Goal: Task Accomplishment & Management: Manage account settings

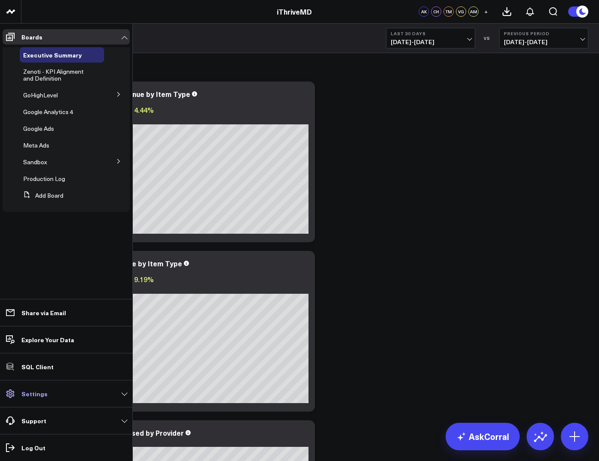
click at [54, 397] on link "Settings" at bounding box center [66, 393] width 127 height 15
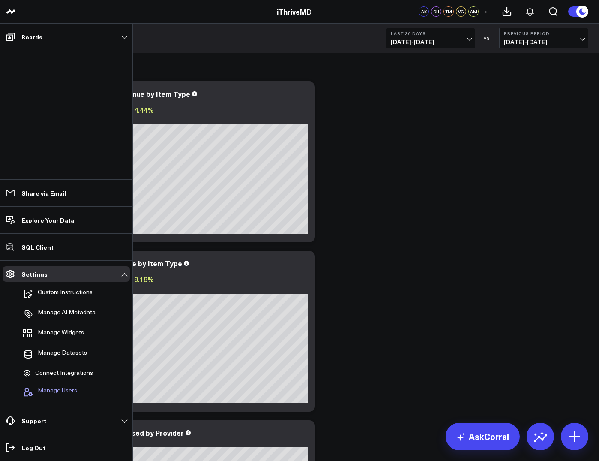
click at [58, 392] on span "Manage Users" at bounding box center [57, 391] width 39 height 10
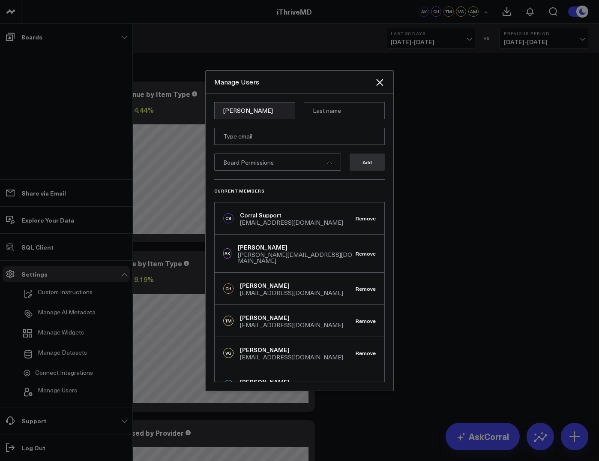
type input "[PERSON_NAME]"
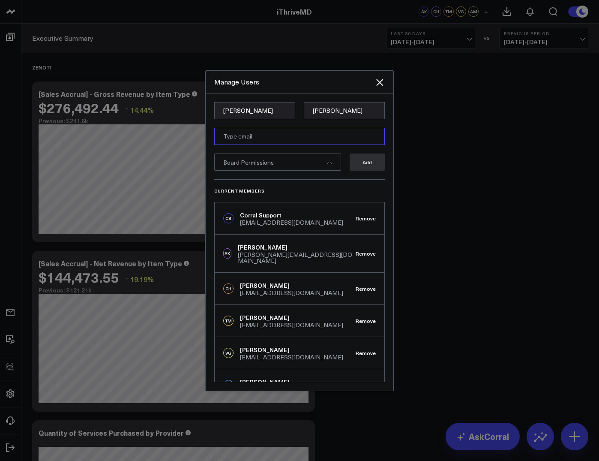
paste input "[EMAIL_ADDRESS][DOMAIN_NAME]"
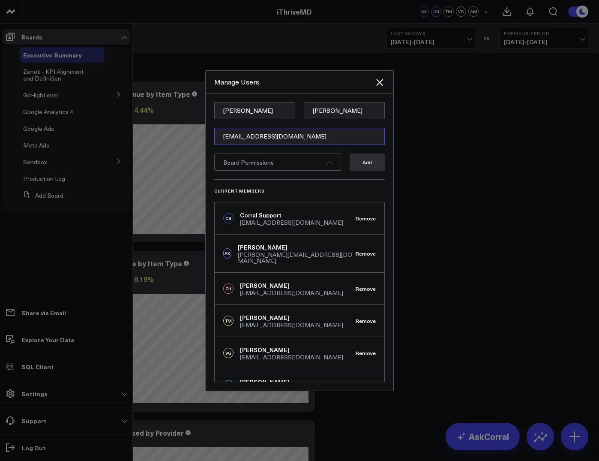
type input "[EMAIL_ADDRESS][DOMAIN_NAME]"
click at [278, 165] on div "Board Permissions" at bounding box center [277, 161] width 127 height 17
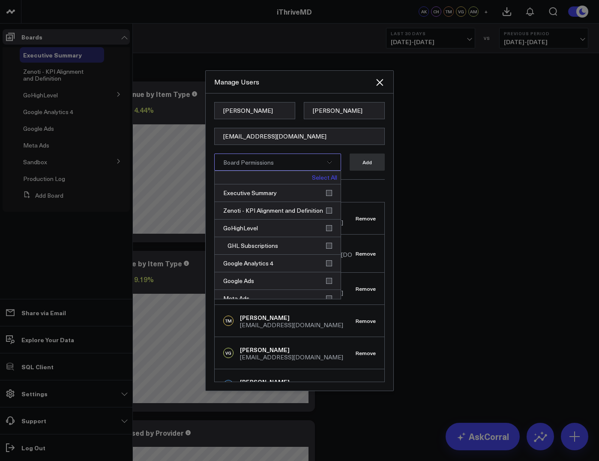
click at [317, 179] on link "Select All" at bounding box center [324, 177] width 25 height 6
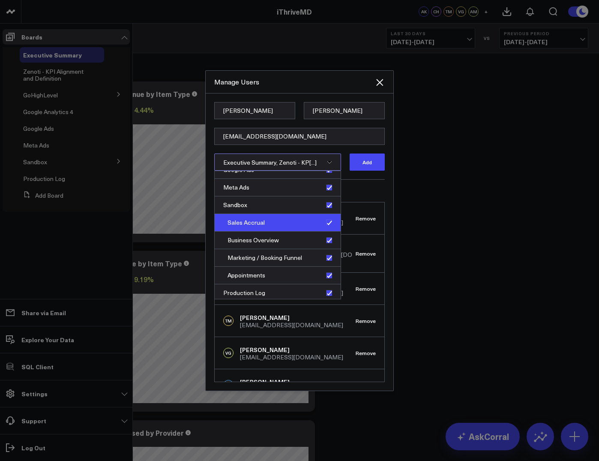
scroll to position [114, 0]
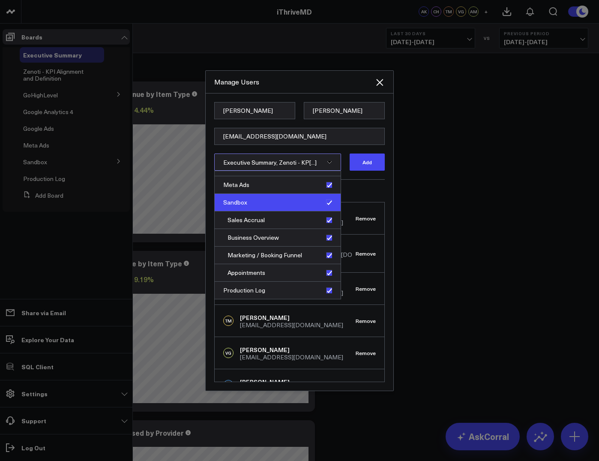
click at [325, 204] on div "Sandbox" at bounding box center [278, 203] width 126 height 18
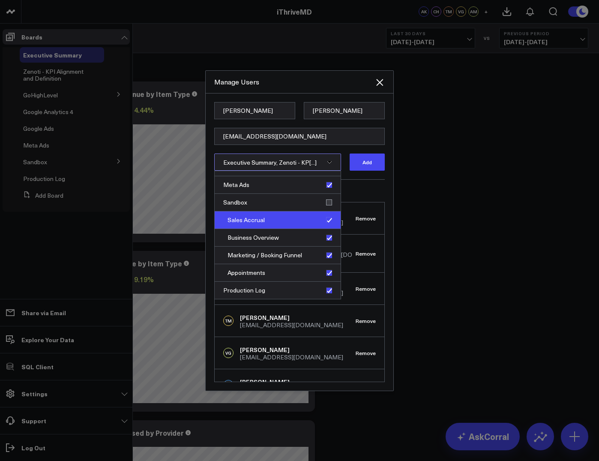
click at [325, 218] on div "Sales Accrual" at bounding box center [278, 220] width 126 height 18
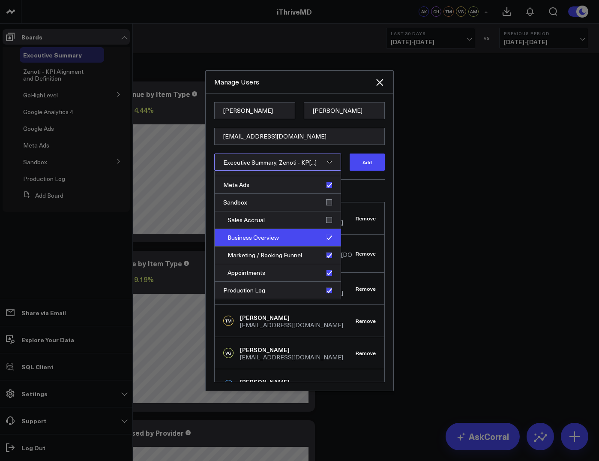
click at [326, 235] on div "Business Overview" at bounding box center [278, 238] width 126 height 18
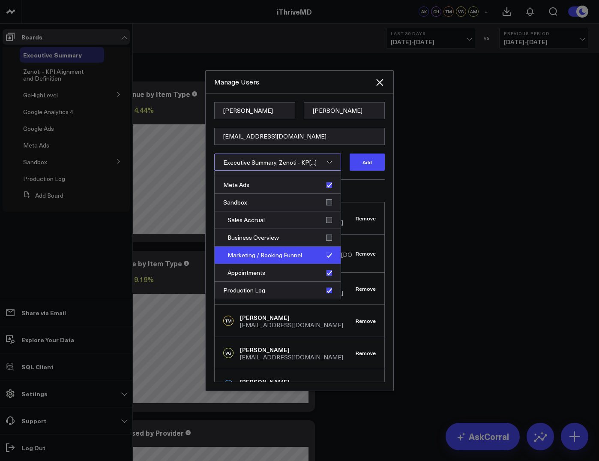
click at [326, 254] on div "Marketing / Booking Funnel" at bounding box center [278, 255] width 126 height 18
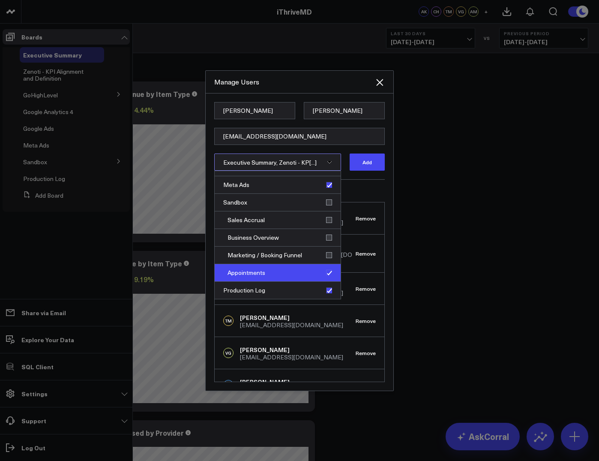
click at [326, 271] on div "Appointments" at bounding box center [278, 273] width 126 height 18
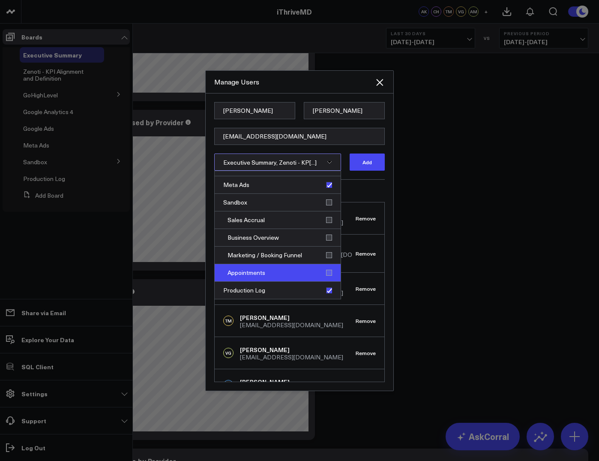
scroll to position [311, 0]
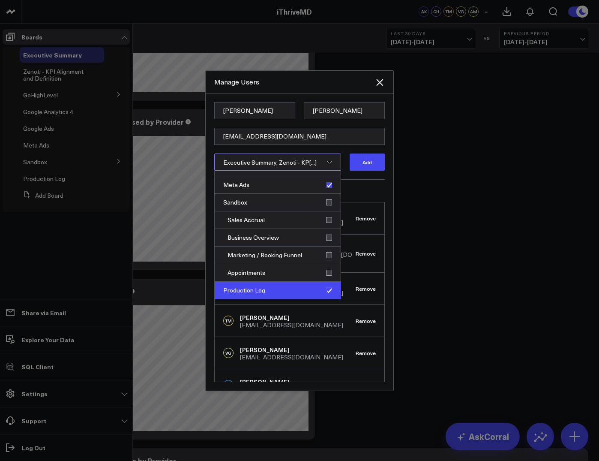
click at [324, 290] on div "Production Log" at bounding box center [278, 289] width 126 height 17
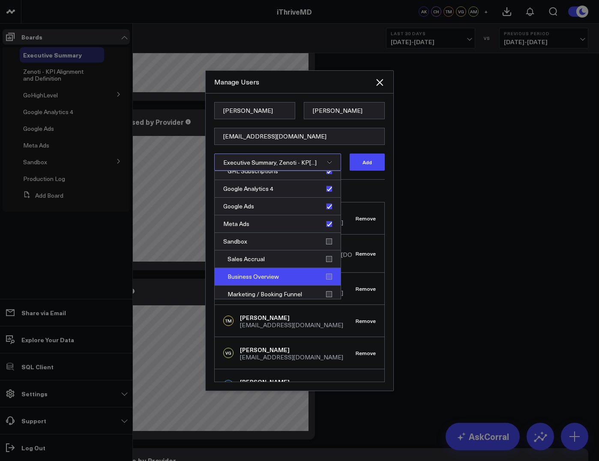
scroll to position [0, 0]
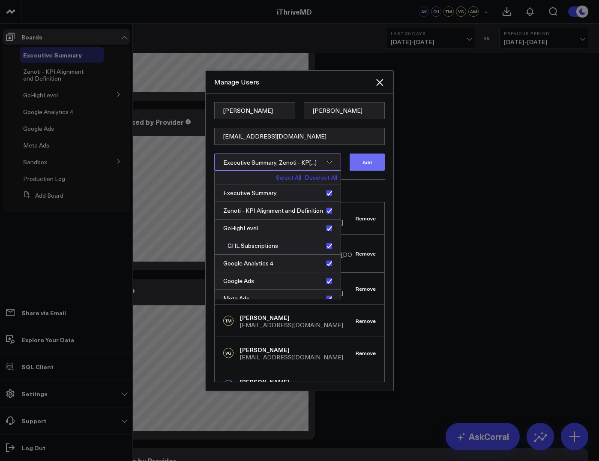
click at [374, 162] on button "Add" at bounding box center [367, 161] width 35 height 17
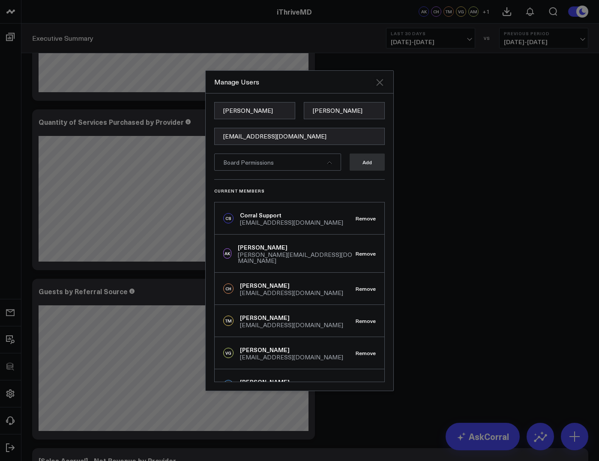
click at [379, 83] on icon "Close" at bounding box center [379, 82] width 7 height 7
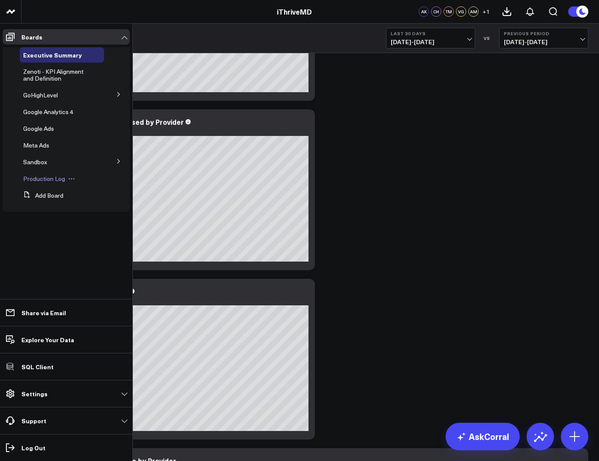
click at [40, 179] on span "Production Log" at bounding box center [44, 178] width 42 height 8
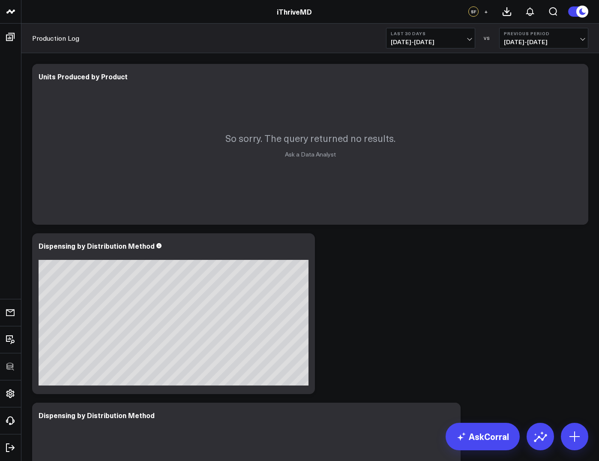
click at [404, 320] on div "Modify via AI Copy link to widget Ask support Remove Create linked copy Executi…" at bounding box center [310, 314] width 565 height 508
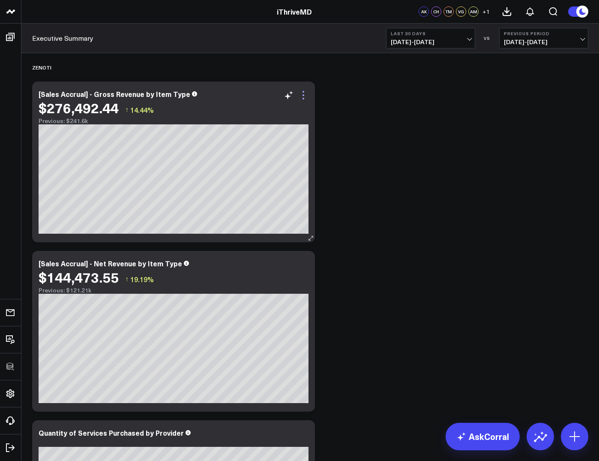
click at [306, 95] on icon at bounding box center [303, 95] width 10 height 10
click at [304, 95] on icon at bounding box center [303, 95] width 10 height 10
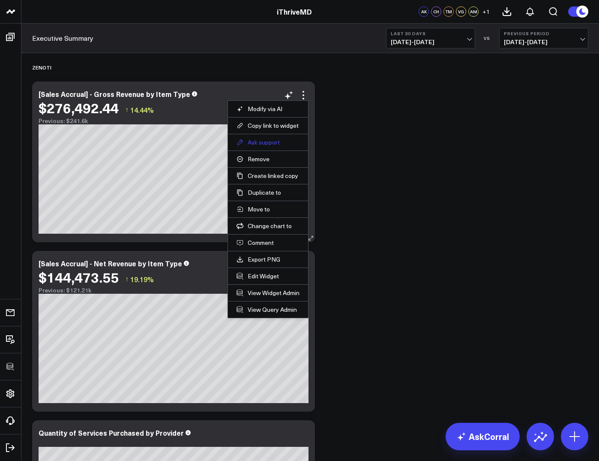
click at [264, 144] on button "Ask support" at bounding box center [267, 142] width 63 height 8
